Goal: Information Seeking & Learning: Check status

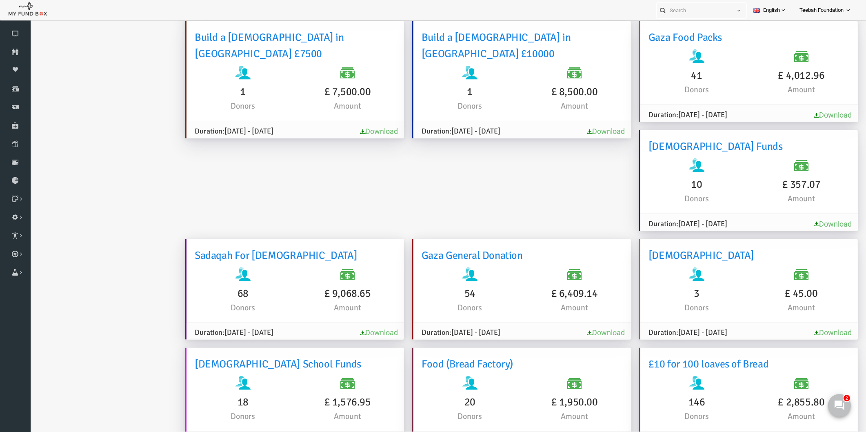
scroll to position [1627, 0]
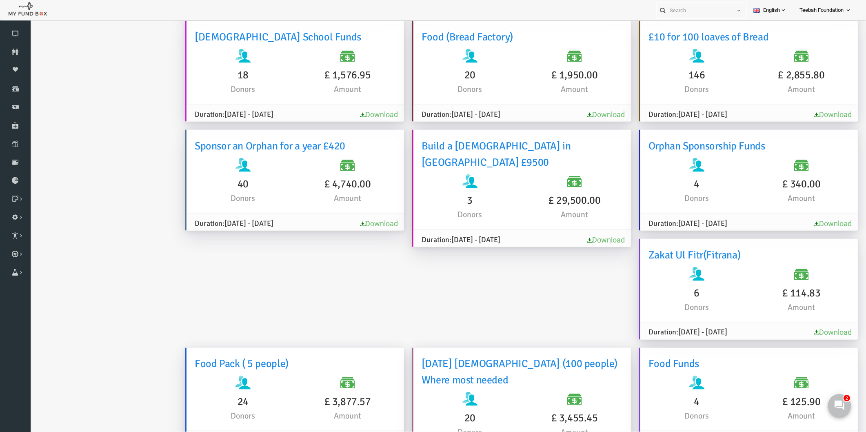
scroll to position [2165, 0]
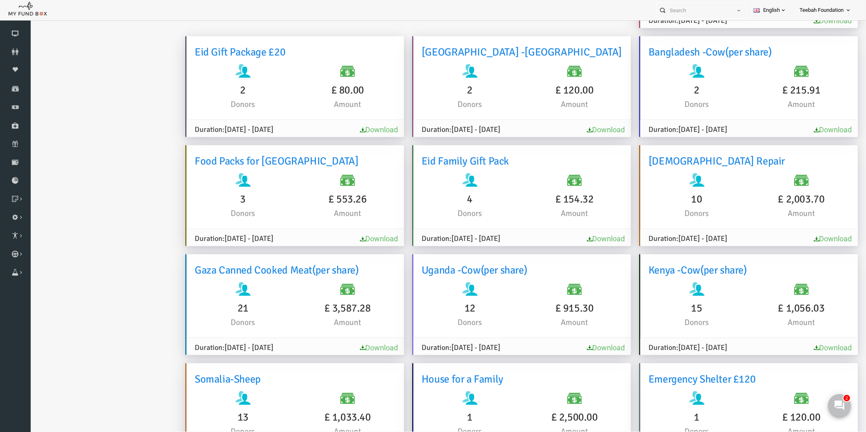
click at [20, 52] on icon at bounding box center [15, 52] width 31 height 7
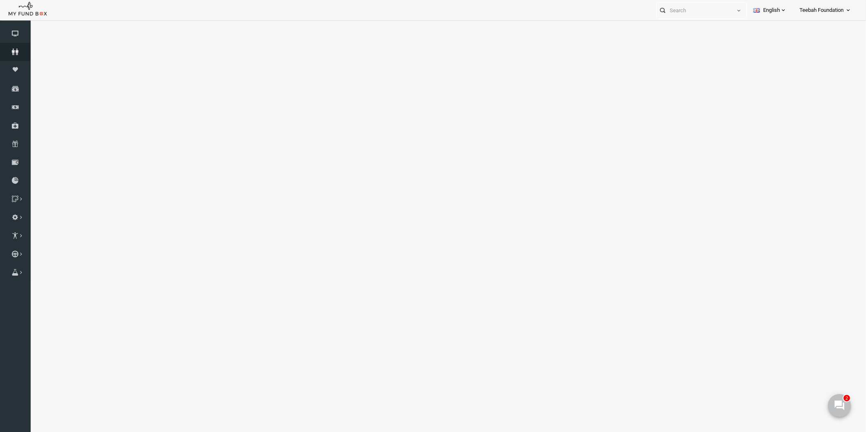
select select "100"
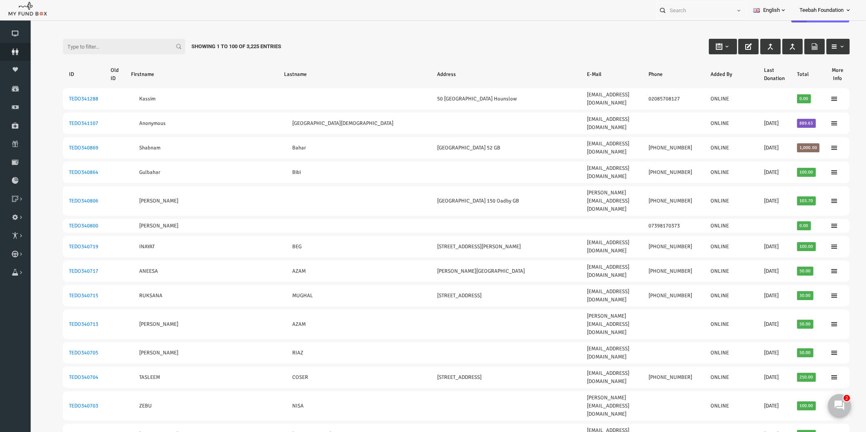
scroll to position [9, 0]
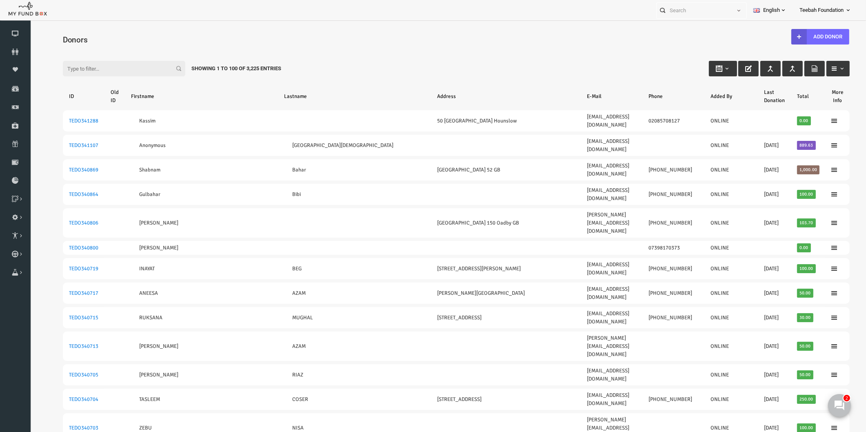
click at [99, 66] on input "Filter:" at bounding box center [107, 68] width 122 height 15
click at [114, 73] on input "07864819490" at bounding box center [107, 68] width 122 height 15
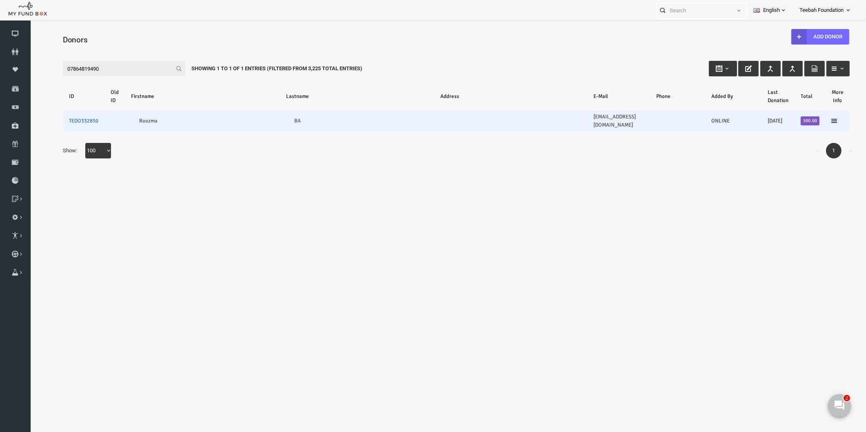
type input "07864819490"
click at [75, 117] on link "TEDO332850" at bounding box center [66, 120] width 29 height 7
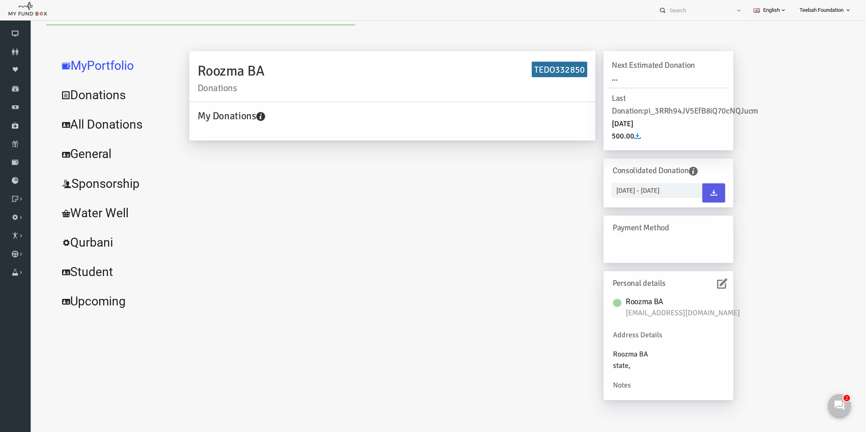
click at [112, 123] on link "All Donations" at bounding box center [99, 124] width 122 height 29
select select "100"
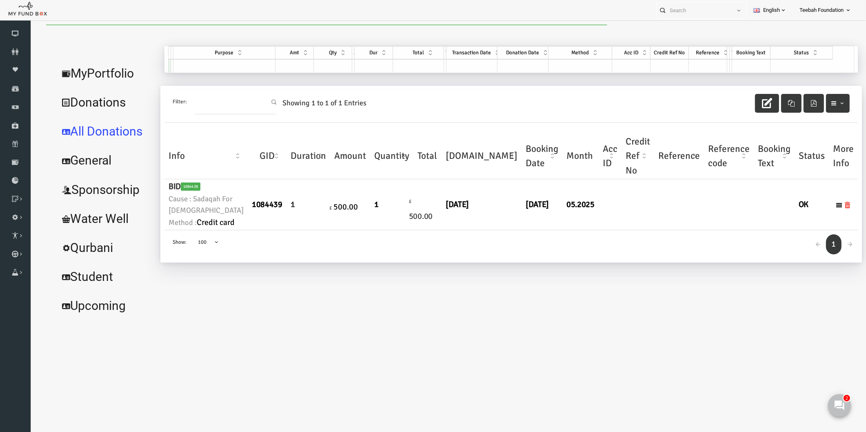
click at [112, 123] on link "All Donations" at bounding box center [89, 131] width 102 height 29
click at [465, 262] on div "← 1 → Show: 10 25 50 100 100" at bounding box center [494, 246] width 693 height 32
click at [113, 73] on link "MyPortfolio" at bounding box center [89, 73] width 102 height 29
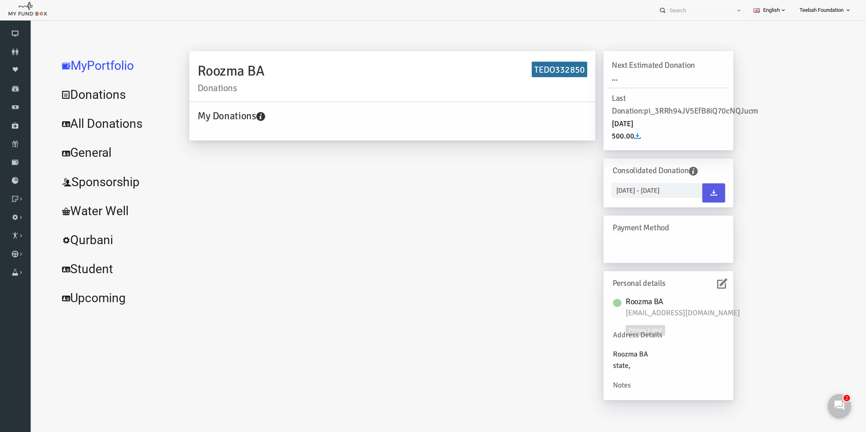
click at [675, 312] on span "[EMAIL_ADDRESS][DOMAIN_NAME]" at bounding box center [670, 312] width 122 height 11
copy div "[EMAIL_ADDRESS][DOMAIN_NAME]"
drag, startPoint x: 275, startPoint y: 229, endPoint x: 230, endPoint y: 194, distance: 56.6
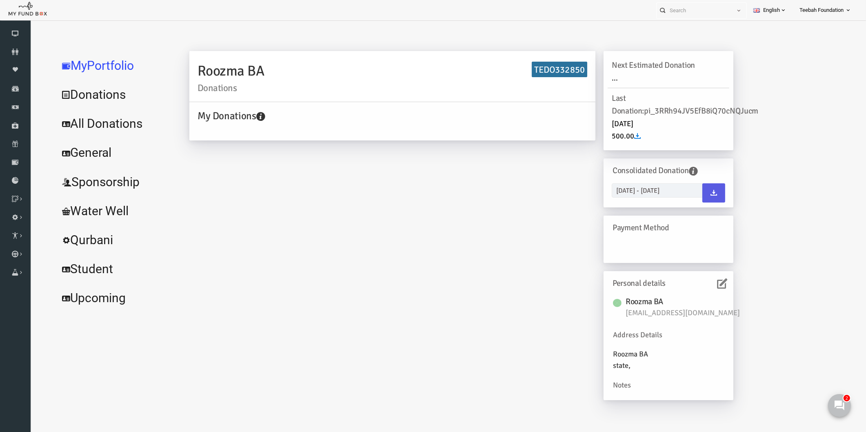
click at [276, 229] on div "Roozma BA Donations TEDO332850 My Donations Get free account credit Get free ac…" at bounding box center [444, 229] width 560 height 357
click at [21, 52] on icon at bounding box center [15, 52] width 31 height 7
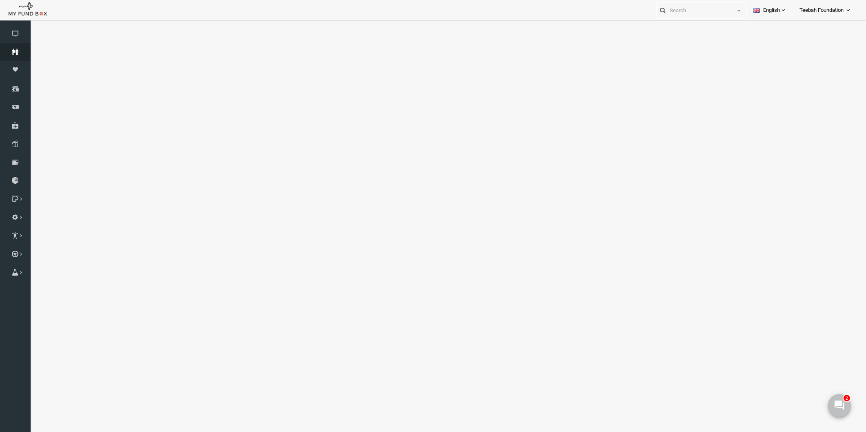
select select "100"
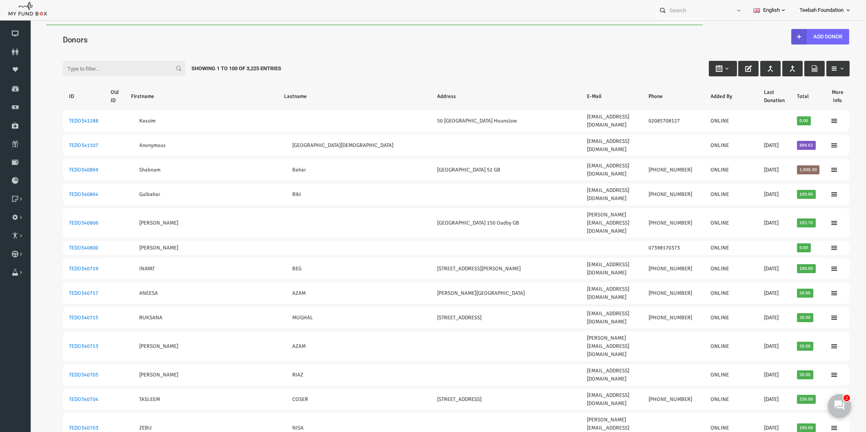
click at [109, 66] on input "Filter:" at bounding box center [107, 68] width 122 height 15
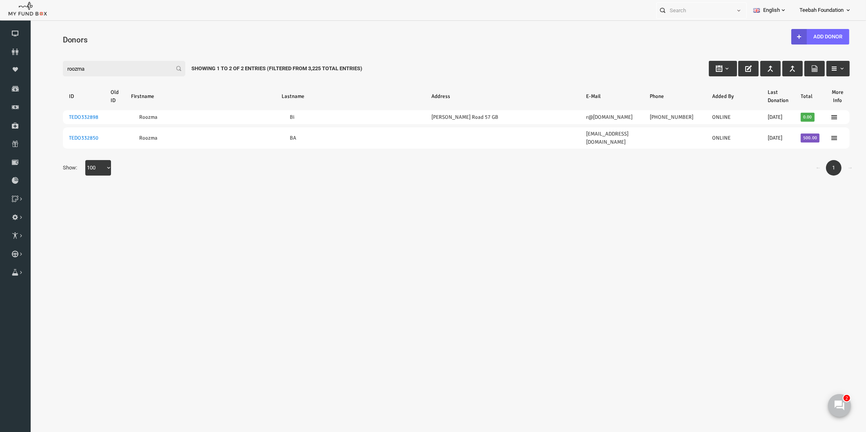
drag, startPoint x: 105, startPoint y: 68, endPoint x: 18, endPoint y: 56, distance: 87.2
click at [30, 56] on html "Donor Not Found Beneficiary Not Found Partner Not Found!!!! Please Fill out thi…" at bounding box center [439, 235] width 819 height 422
paste input "[EMAIL_ADDRESS][DOMAIN_NAME]"
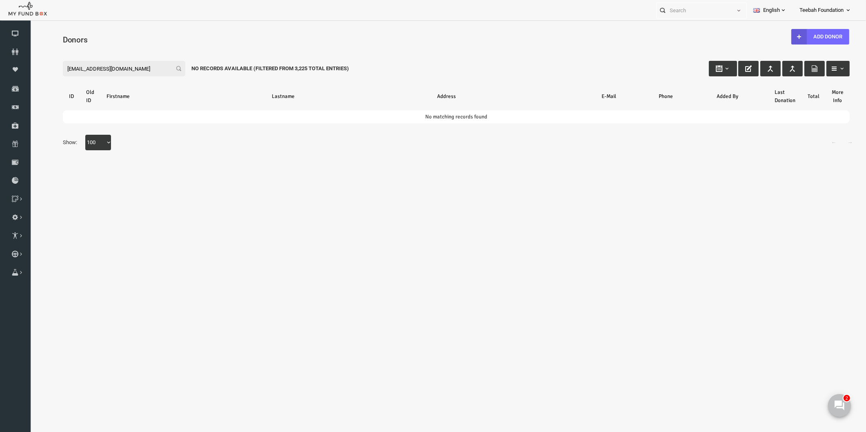
click at [125, 71] on input "[EMAIL_ADDRESS][DOMAIN_NAME]" at bounding box center [107, 68] width 122 height 15
click at [86, 65] on input "asma350" at bounding box center [107, 67] width 122 height 15
drag, startPoint x: 83, startPoint y: 68, endPoint x: -3, endPoint y: 71, distance: 85.7
click at [30, 71] on html "Donor Not Found Beneficiary Not Found Partner Not Found!!!! Please Fill out thi…" at bounding box center [441, 218] width 823 height 389
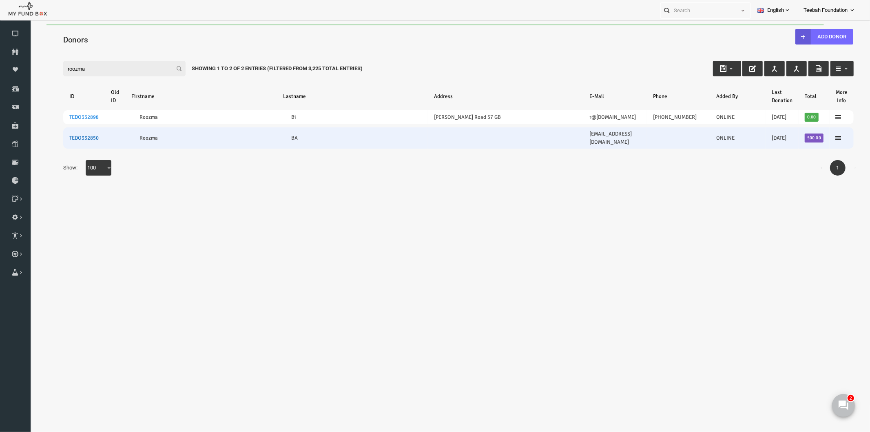
type input "roozma"
click at [60, 134] on link "TEDO332850" at bounding box center [66, 137] width 29 height 7
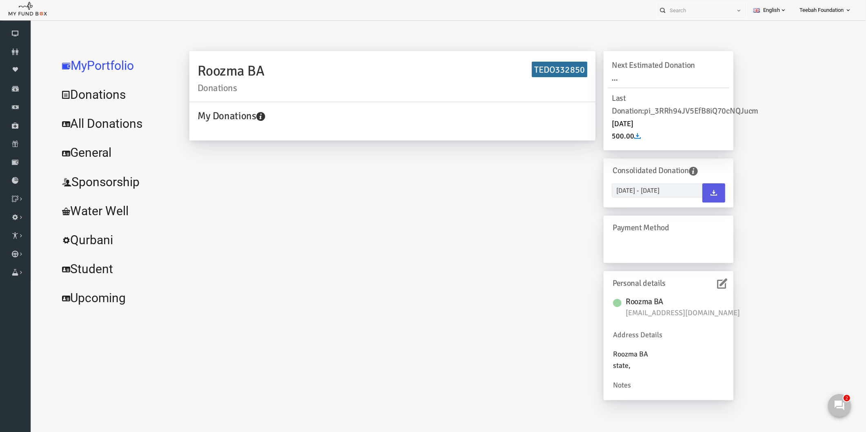
click at [112, 127] on link "All Donations" at bounding box center [99, 123] width 122 height 29
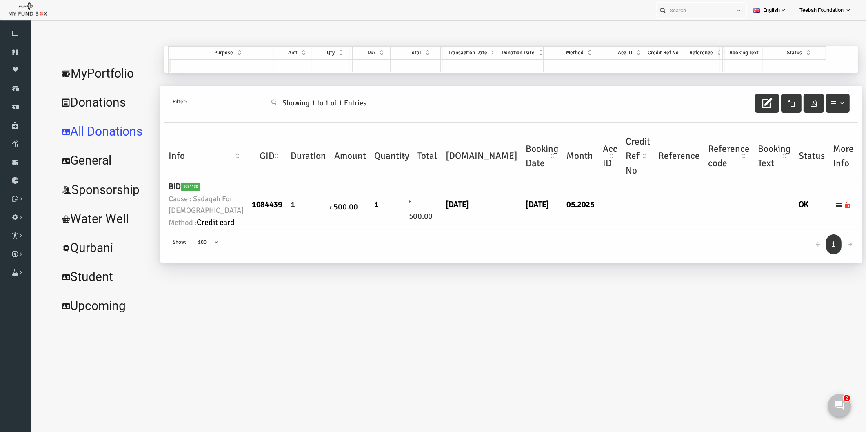
click at [425, 262] on div "← 1 → Show: 10 25 50 100 100" at bounding box center [494, 246] width 693 height 32
click at [94, 75] on link "MyPortfolio" at bounding box center [89, 73] width 102 height 29
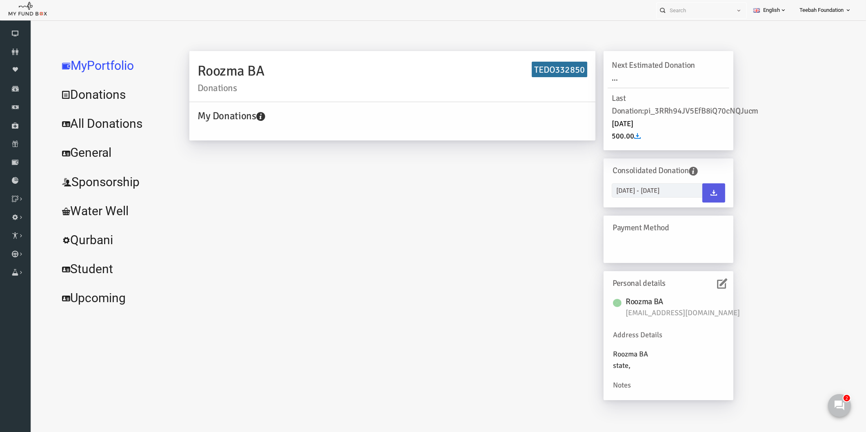
click at [113, 121] on link "All Donations" at bounding box center [99, 123] width 122 height 29
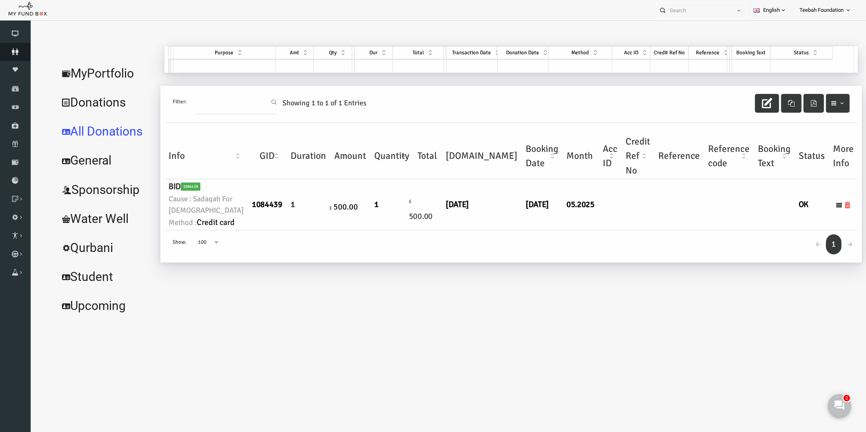
click at [8, 51] on icon at bounding box center [15, 52] width 31 height 7
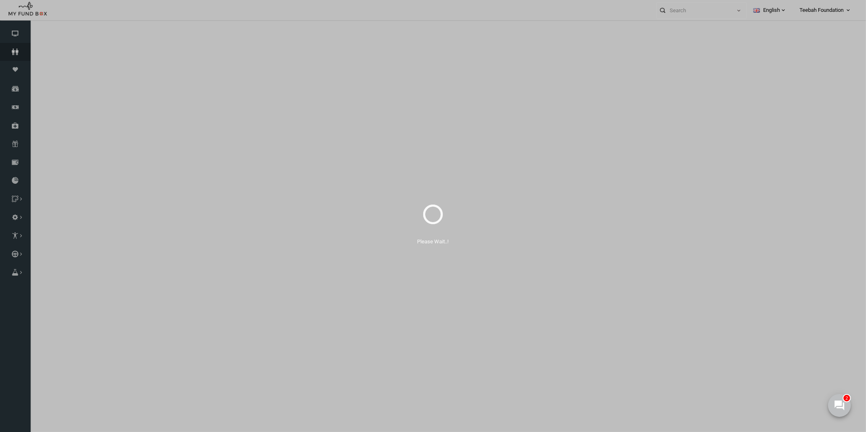
select select "100"
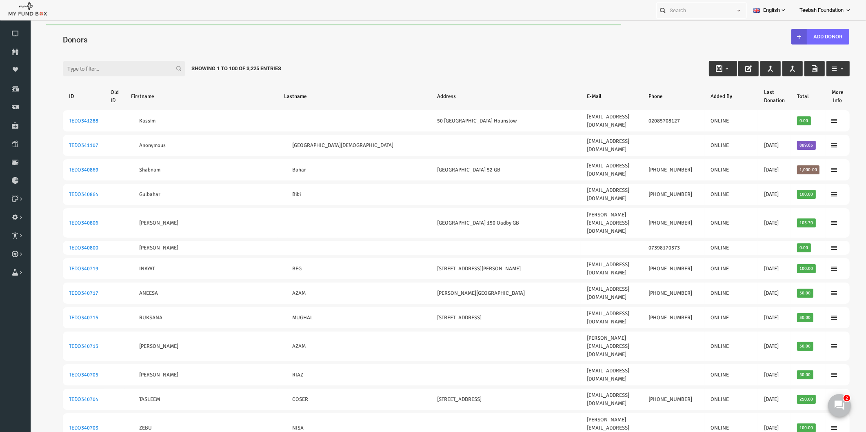
click at [75, 68] on input "Filter:" at bounding box center [107, 68] width 122 height 15
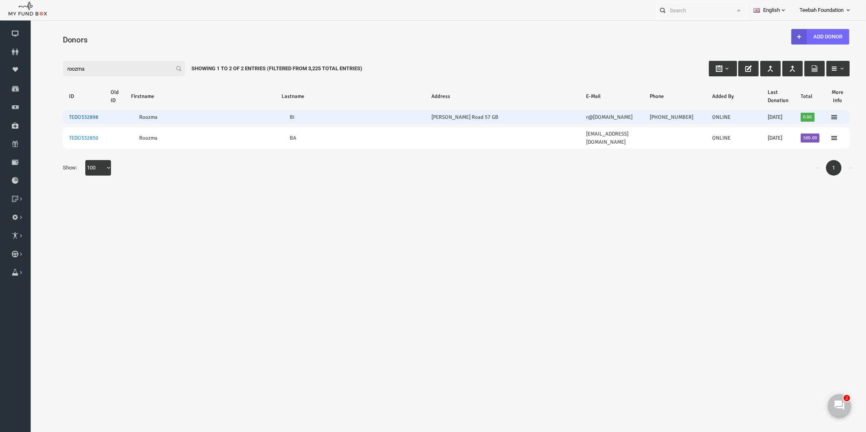
type input "roozma"
click at [69, 117] on link "TEDO332898" at bounding box center [66, 117] width 29 height 7
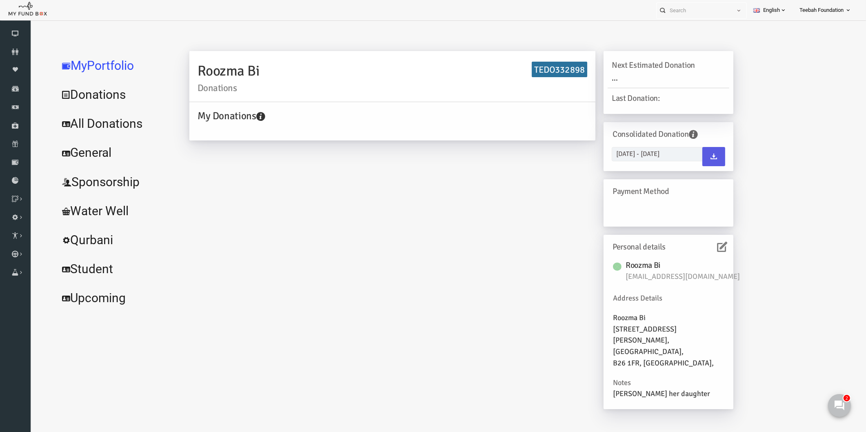
click at [121, 116] on link "All Donations" at bounding box center [99, 123] width 122 height 29
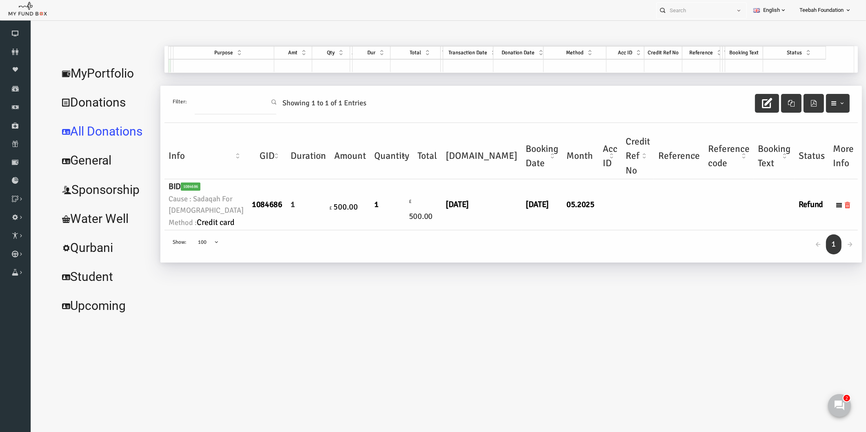
click at [604, 230] on td at bounding box center [620, 204] width 33 height 51
click at [637, 230] on td at bounding box center [662, 204] width 50 height 51
click at [304, 262] on div "← 1 → Show: 10 25 50 100 100" at bounding box center [494, 246] width 693 height 32
click at [95, 71] on link "MyPortfolio" at bounding box center [89, 73] width 102 height 29
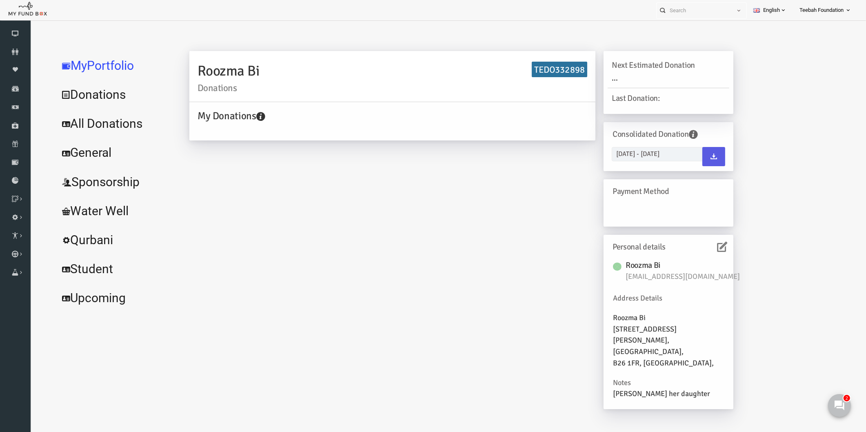
click at [701, 247] on icon at bounding box center [705, 246] width 10 height 10
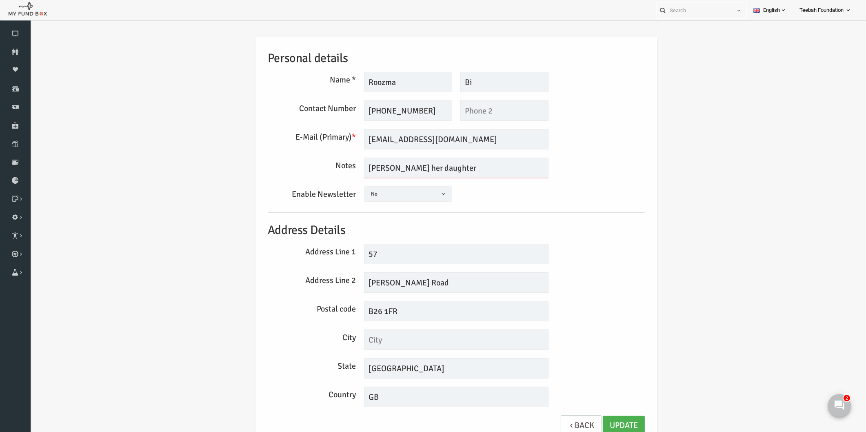
click at [457, 164] on textarea "[PERSON_NAME] her daughter" at bounding box center [439, 167] width 184 height 20
click at [544, 237] on h5 "Address Details" at bounding box center [439, 230] width 377 height 19
click at [100, 26] on div "Personal details Name * Roozma Description allows upto maximum of 255 character…" at bounding box center [439, 242] width 819 height 436
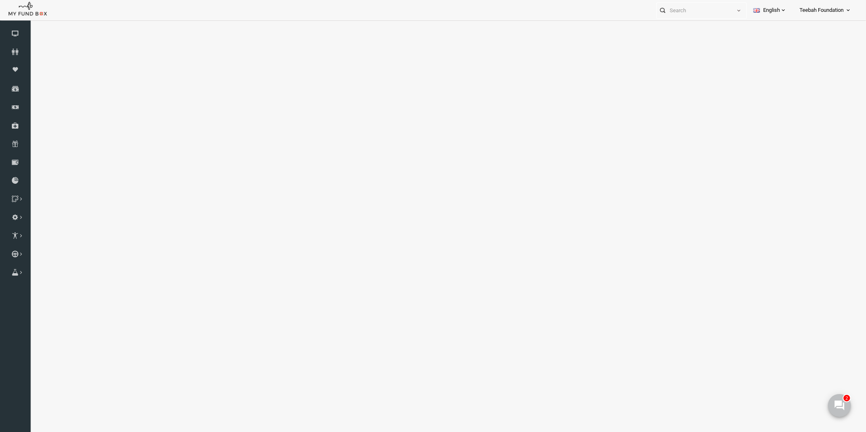
select select "100"
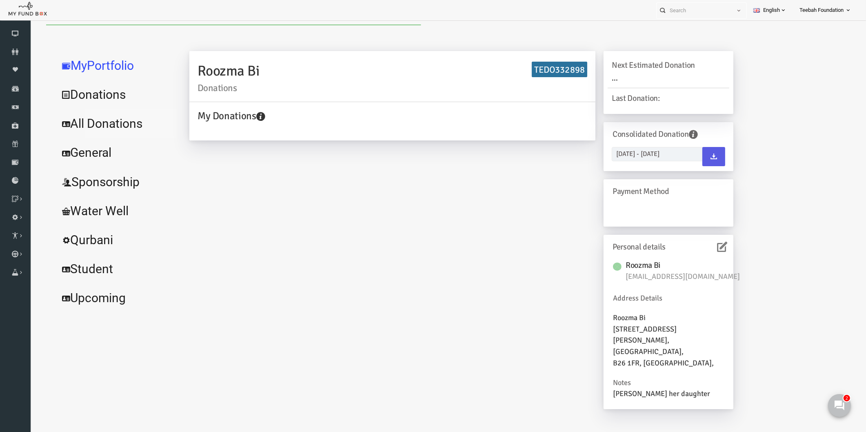
click at [89, 124] on link "All Donations" at bounding box center [99, 123] width 122 height 29
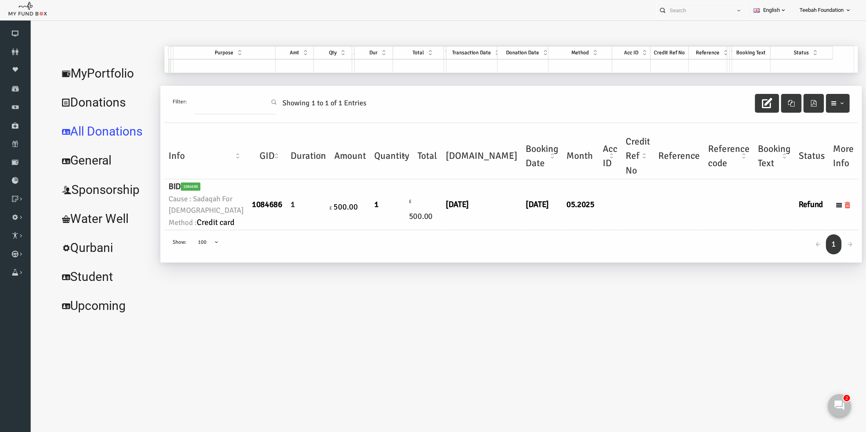
click at [117, 72] on link "MyPortfolio" at bounding box center [89, 73] width 102 height 29
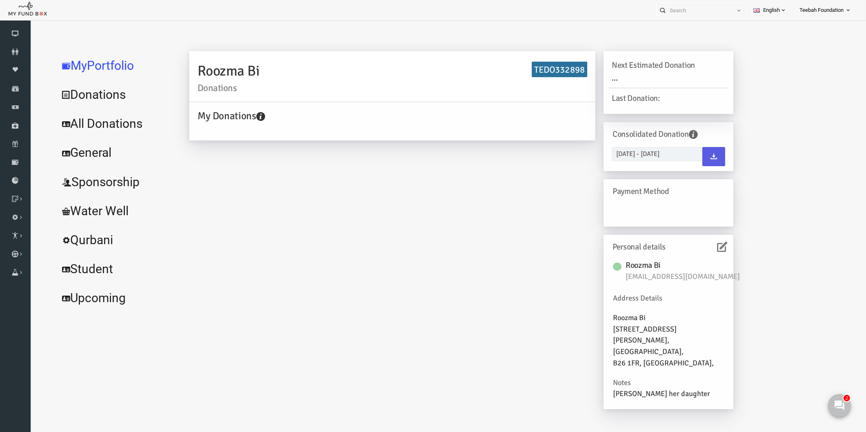
click at [112, 122] on link "All Donations" at bounding box center [99, 123] width 122 height 29
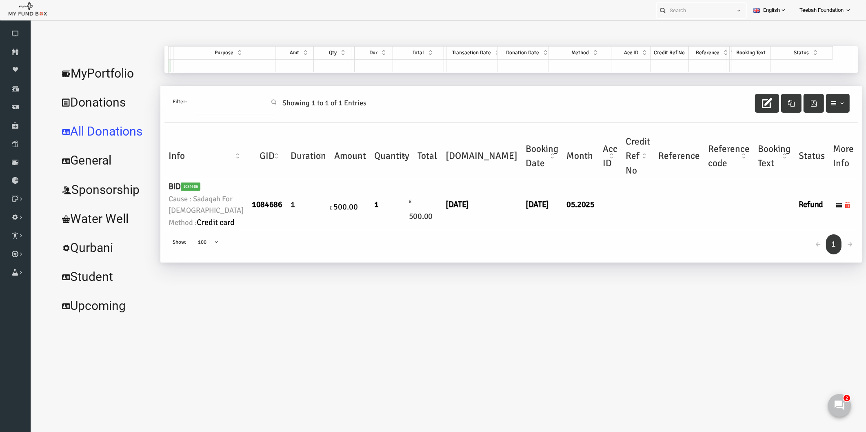
drag, startPoint x: 726, startPoint y: 220, endPoint x: 762, endPoint y: 217, distance: 36.5
click at [762, 217] on tr "BID 1084686 Cause : Sadaqah For [DEMOGRAPHIC_DATA] Method : Credit card 1084686…" at bounding box center [494, 204] width 693 height 51
click at [777, 230] on td "Refund" at bounding box center [794, 204] width 34 height 51
click at [88, 69] on link "MyPortfolio" at bounding box center [89, 73] width 102 height 29
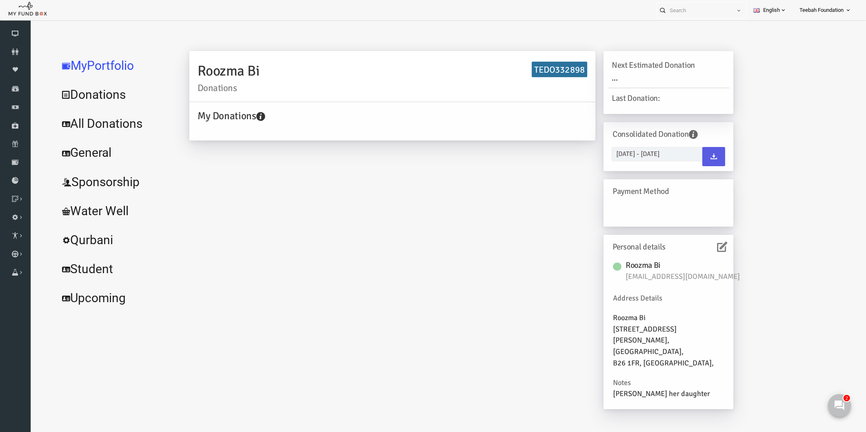
click at [549, 68] on h6 "TEDO332898" at bounding box center [542, 70] width 55 height 16
copy h6 "TEDO332898"
click at [88, 124] on link "All Donations" at bounding box center [99, 123] width 122 height 29
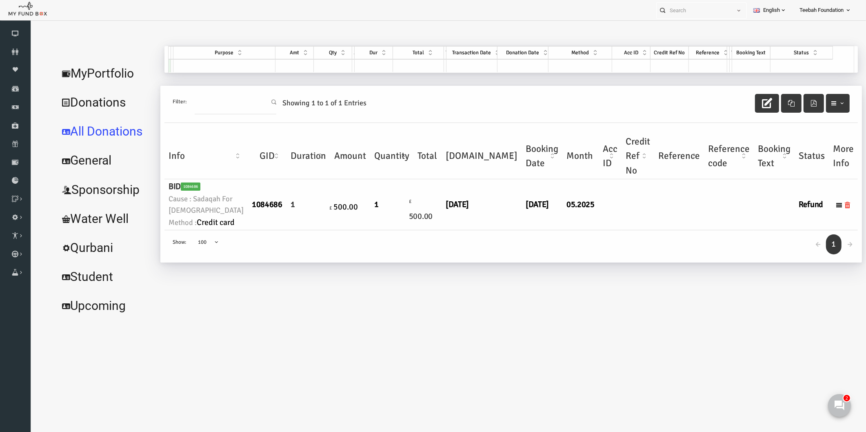
drag, startPoint x: 407, startPoint y: 219, endPoint x: 536, endPoint y: 219, distance: 129.3
click at [536, 219] on tr "BID 1084686 Cause : Sadaqah For [DEMOGRAPHIC_DATA] Method : Credit card 1084686…" at bounding box center [494, 204] width 693 height 51
copy tr "[DATE] [DATE] 05.2025"
click at [486, 262] on div "← 1 → Show: 10 25 50 100 100" at bounding box center [494, 246] width 693 height 32
click at [167, 349] on body "Donor Not Found Beneficiary Not Found Partner Not Found!!!! Please Fill out thi…" at bounding box center [439, 239] width 819 height 431
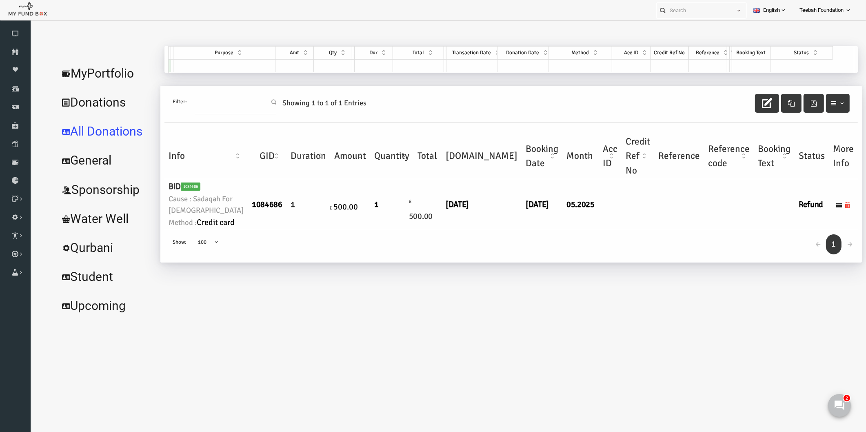
click at [644, 262] on div "← 1 → Show: 10 25 50 100 100" at bounding box center [494, 246] width 693 height 32
click at [561, 382] on body "Donor Not Found Beneficiary Not Found Partner Not Found!!!! Please Fill out thi…" at bounding box center [439, 239] width 819 height 431
click at [841, 402] on icon at bounding box center [838, 404] width 11 height 11
click at [649, 360] on body "Donor Not Found Beneficiary Not Found Partner Not Found!!!! Please Fill out thi…" at bounding box center [439, 239] width 819 height 431
click at [240, 367] on body "Donor Not Found Beneficiary Not Found Partner Not Found!!!! Please Fill out thi…" at bounding box center [439, 239] width 819 height 431
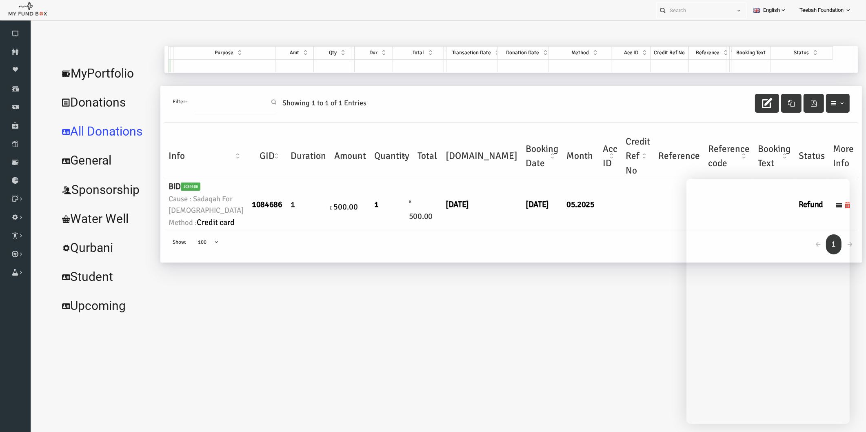
click at [308, 374] on body "Donor Not Found Beneficiary Not Found Partner Not Found!!!! Please Fill out thi…" at bounding box center [439, 239] width 819 height 431
click at [257, 352] on body "Donor Not Found Beneficiary Not Found Partner Not Found!!!! Please Fill out thi…" at bounding box center [439, 239] width 819 height 431
click at [282, 323] on div "MyPortfolio Donations All Donations General Sponsorship Water Well Qurbani Stud…" at bounding box center [439, 187] width 819 height 282
click at [137, 330] on body "Donor Not Found Beneficiary Not Found Partner Not Found!!!! Please Fill out thi…" at bounding box center [439, 239] width 819 height 431
click at [479, 367] on body "Donor Not Found Beneficiary Not Found Partner Not Found!!!! Please Fill out thi…" at bounding box center [439, 239] width 819 height 431
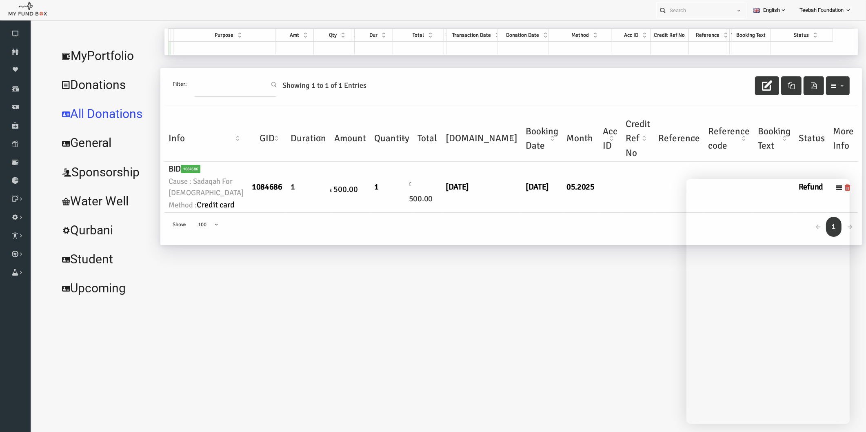
scroll to position [25, 0]
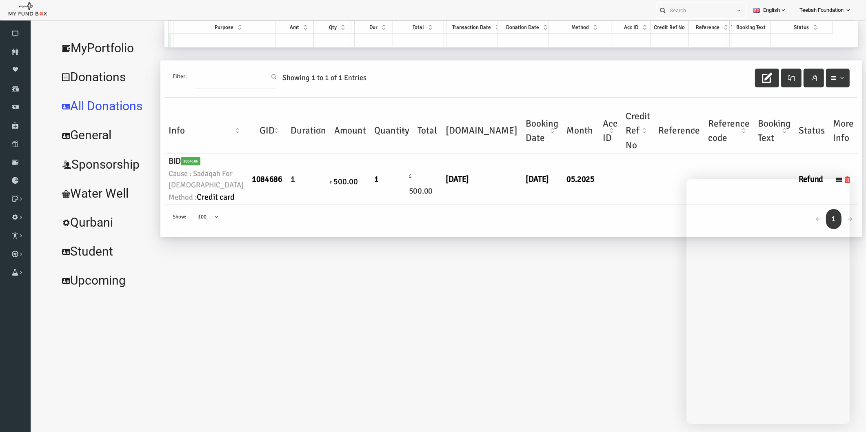
click at [497, 348] on body "Donor Not Found Beneficiary Not Found Partner Not Found!!!! Please Fill out thi…" at bounding box center [439, 214] width 819 height 431
click at [175, 291] on div "Roozma Bi Donations TEDO332898 My Donations Get free account credit Get free ac…" at bounding box center [489, 158] width 701 height 274
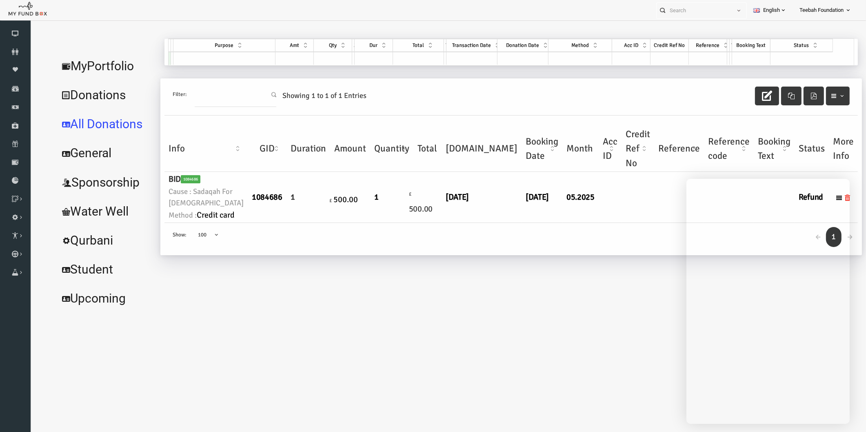
scroll to position [0, 0]
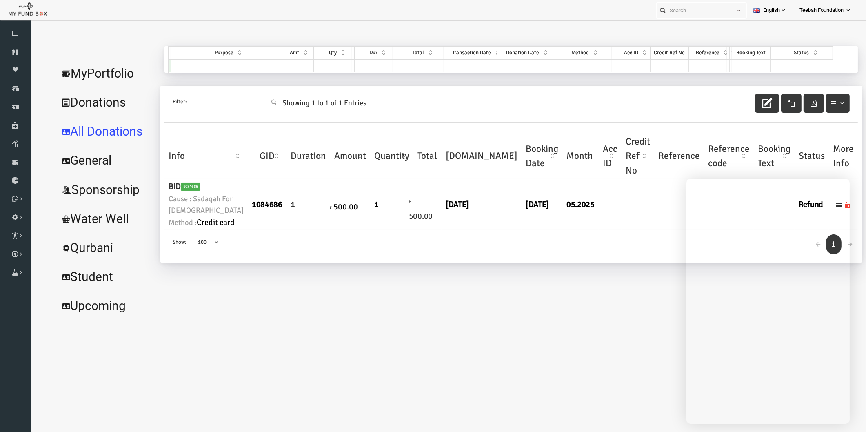
click at [112, 75] on link "MyPortfolio" at bounding box center [89, 73] width 102 height 29
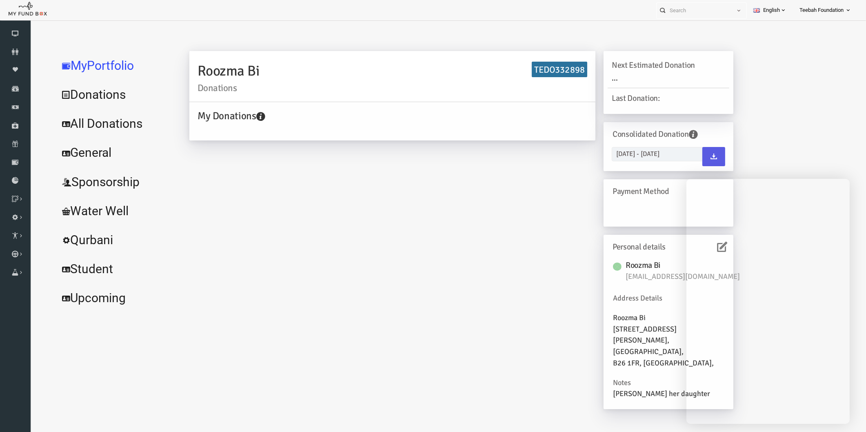
click at [405, 264] on div "Roozma Bi Donations TEDO332898 My Donations Get free account credit Get free ac…" at bounding box center [444, 234] width 560 height 366
click at [109, 120] on link "All Donations" at bounding box center [99, 123] width 122 height 29
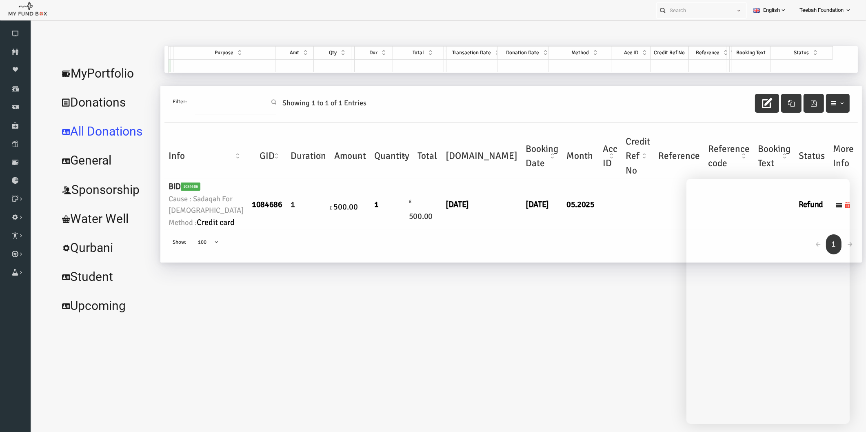
click at [450, 348] on body "Donor Not Found Beneficiary Not Found Partner Not Found!!!! Please Fill out thi…" at bounding box center [439, 239] width 819 height 430
drag, startPoint x: 613, startPoint y: 383, endPoint x: 611, endPoint y: 372, distance: 12.0
click at [613, 383] on body "Donor Not Found Beneficiary Not Found Partner Not Found!!!! Please Fill out thi…" at bounding box center [439, 239] width 819 height 430
click at [15, 49] on icon at bounding box center [15, 52] width 31 height 7
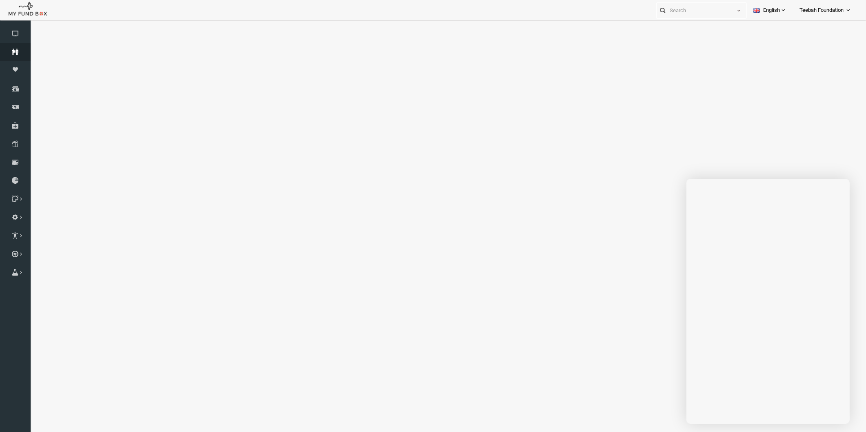
select select "100"
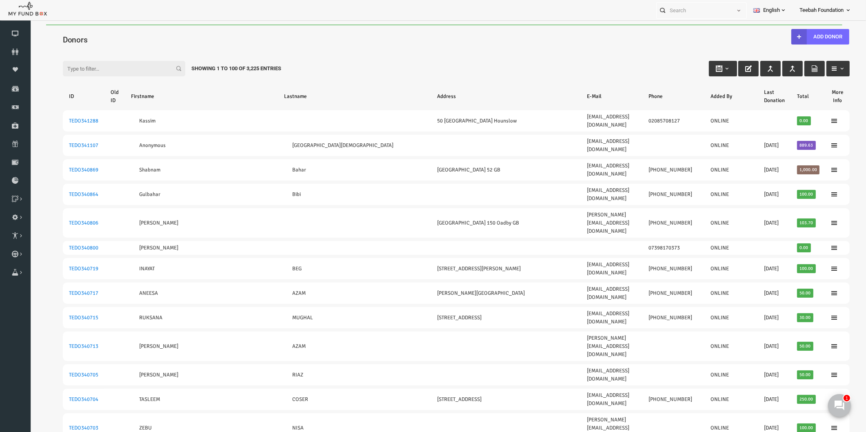
click at [576, 53] on div "Filter: Showing 1 to 100 of 3,225 Entries" at bounding box center [439, 61] width 803 height 22
click at [456, 60] on div "Filter: Showing 1 to 100 of 3,225 Entries" at bounding box center [439, 61] width 803 height 22
